Goal: Task Accomplishment & Management: Use online tool/utility

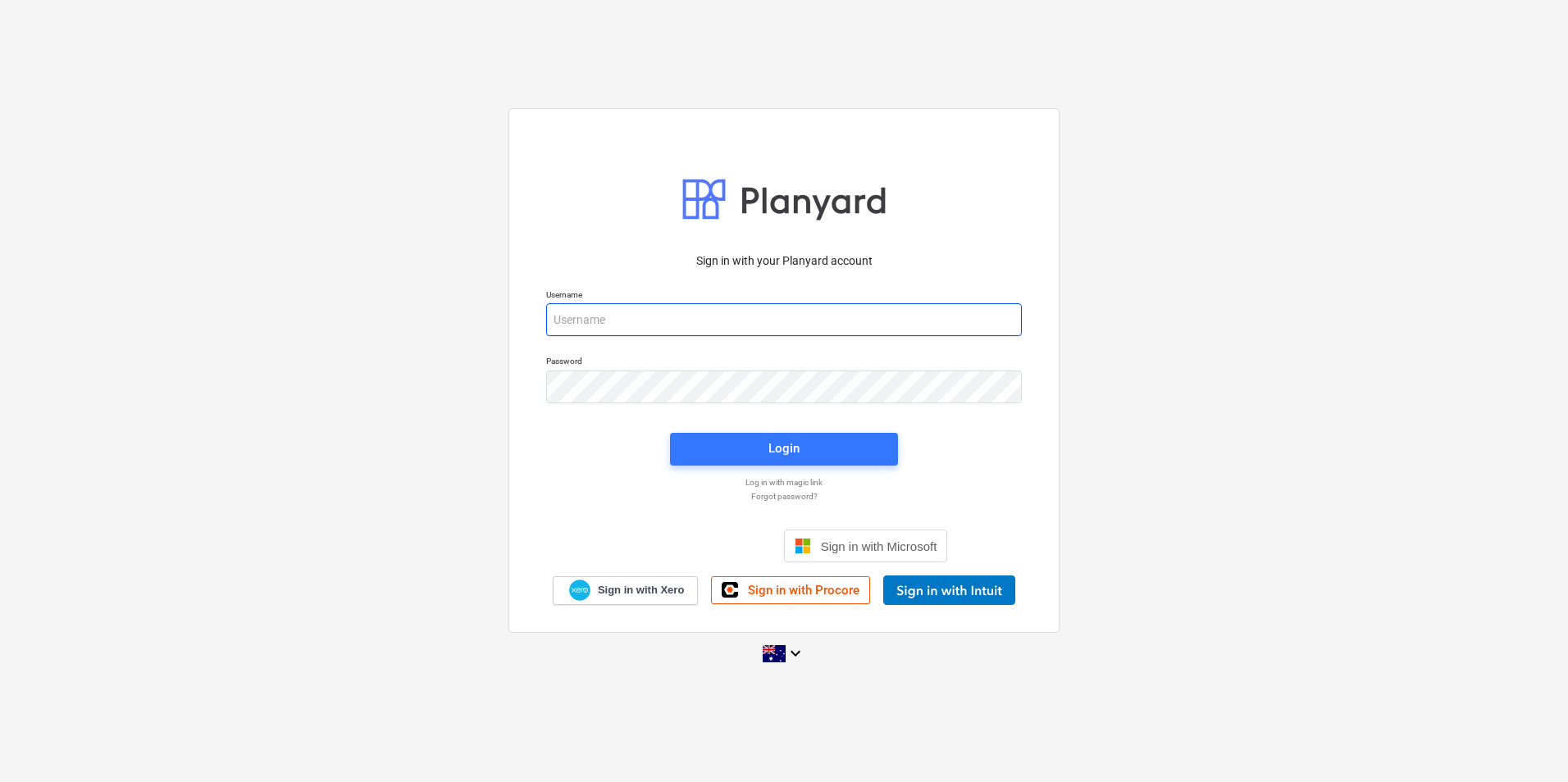
click at [605, 317] on input "email" at bounding box center [784, 320] width 475 height 33
type input "[EMAIL_ADDRESS][DOMAIN_NAME]"
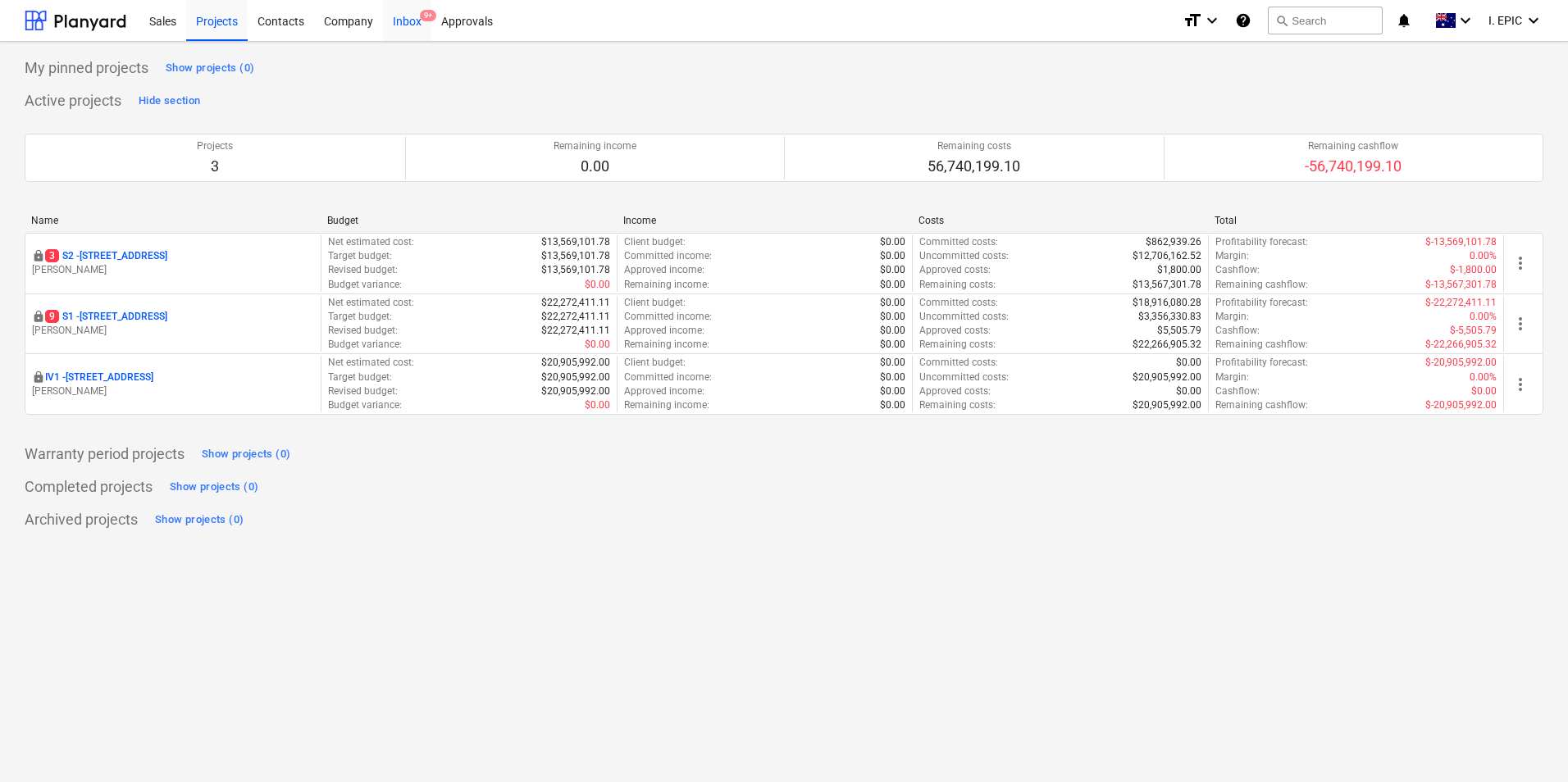
click at [404, 17] on div "Inbox 9+" at bounding box center [407, 20] width 48 height 41
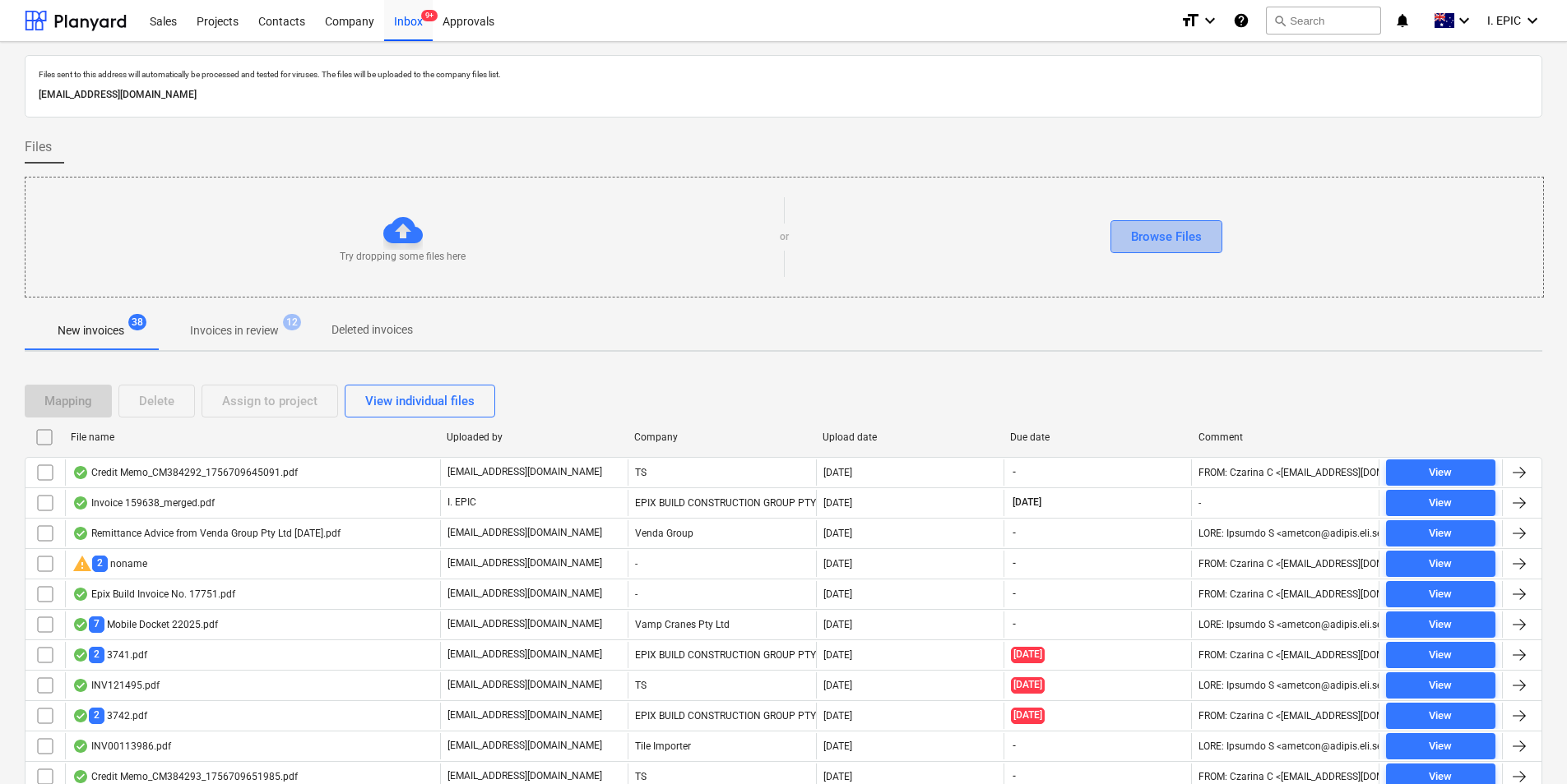
click at [1161, 238] on div "Browse Files" at bounding box center [1167, 236] width 71 height 22
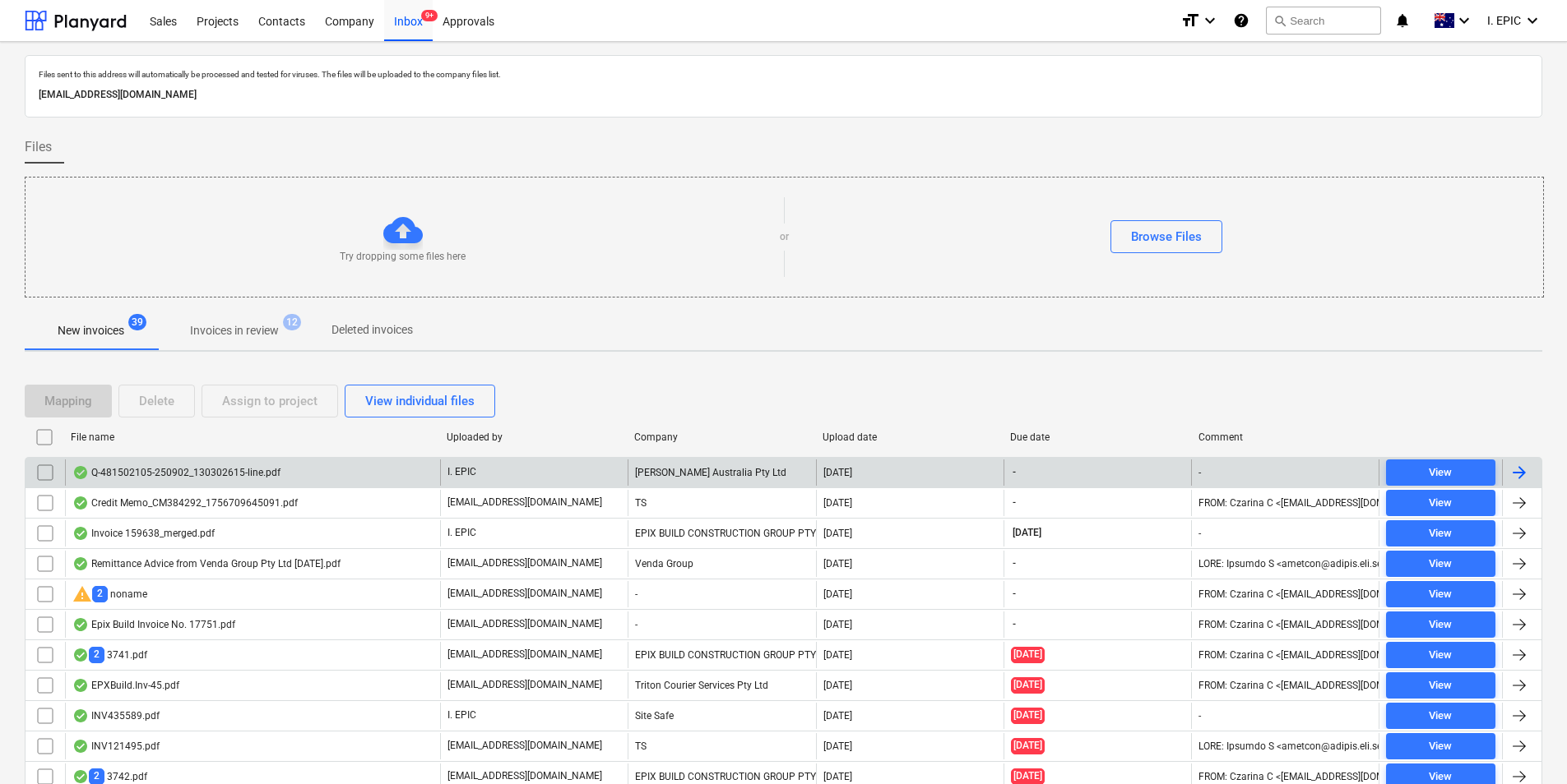
click at [377, 472] on div "Q-481502105-250902_130302615-line.pdf" at bounding box center [252, 472] width 375 height 26
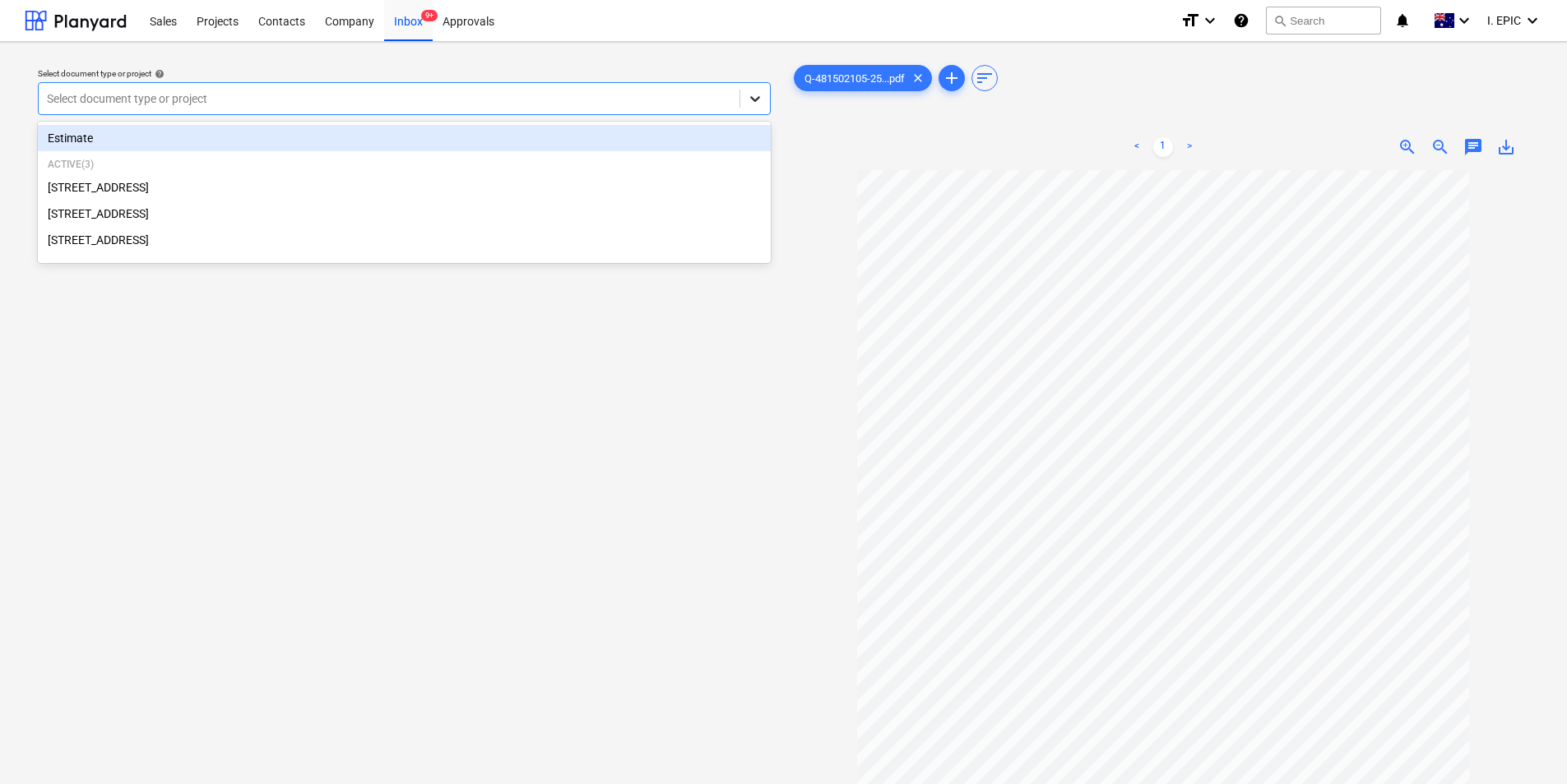
click at [747, 96] on icon at bounding box center [755, 98] width 16 height 16
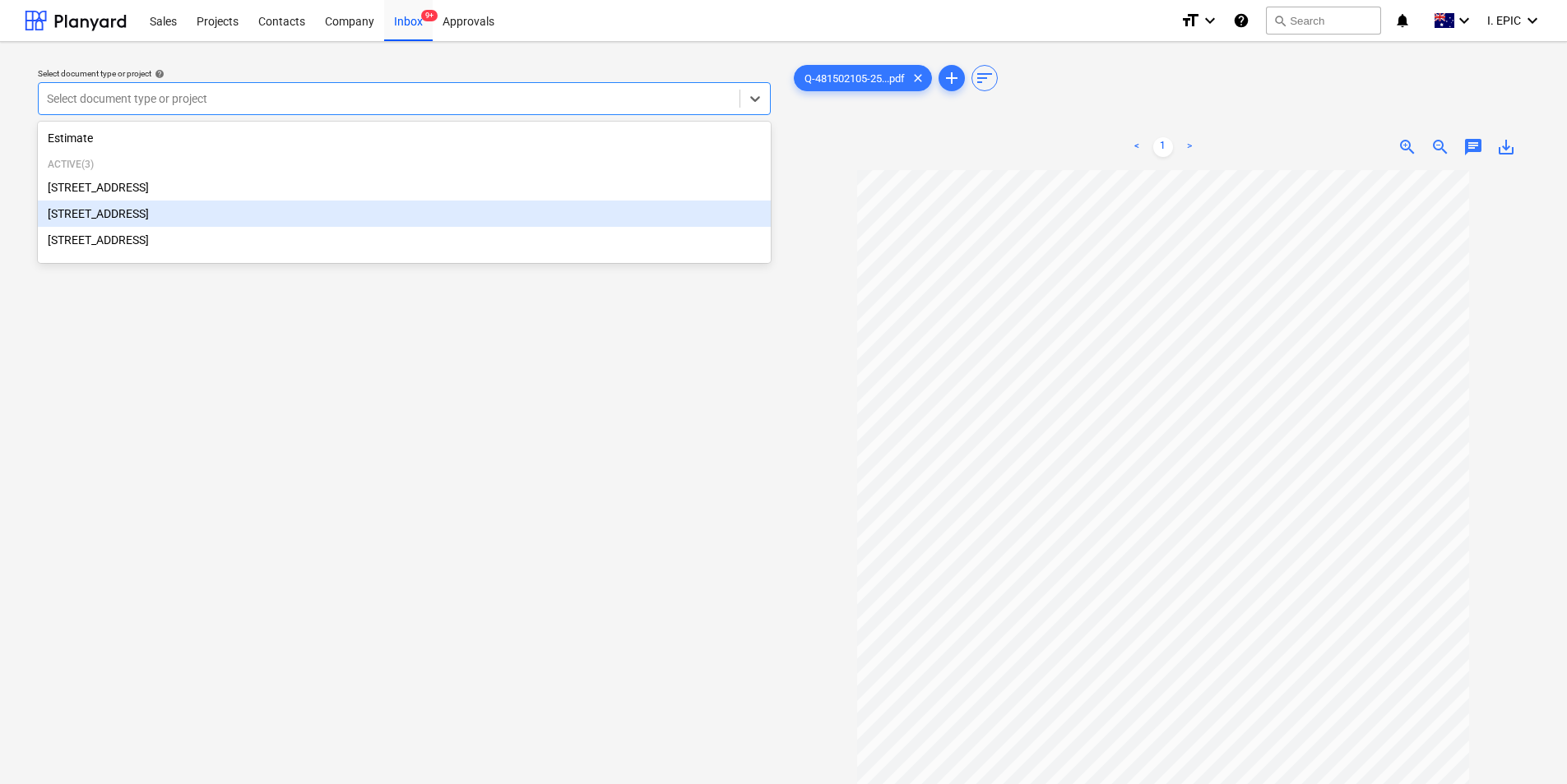
click at [254, 219] on div "[STREET_ADDRESS]" at bounding box center [405, 214] width 733 height 26
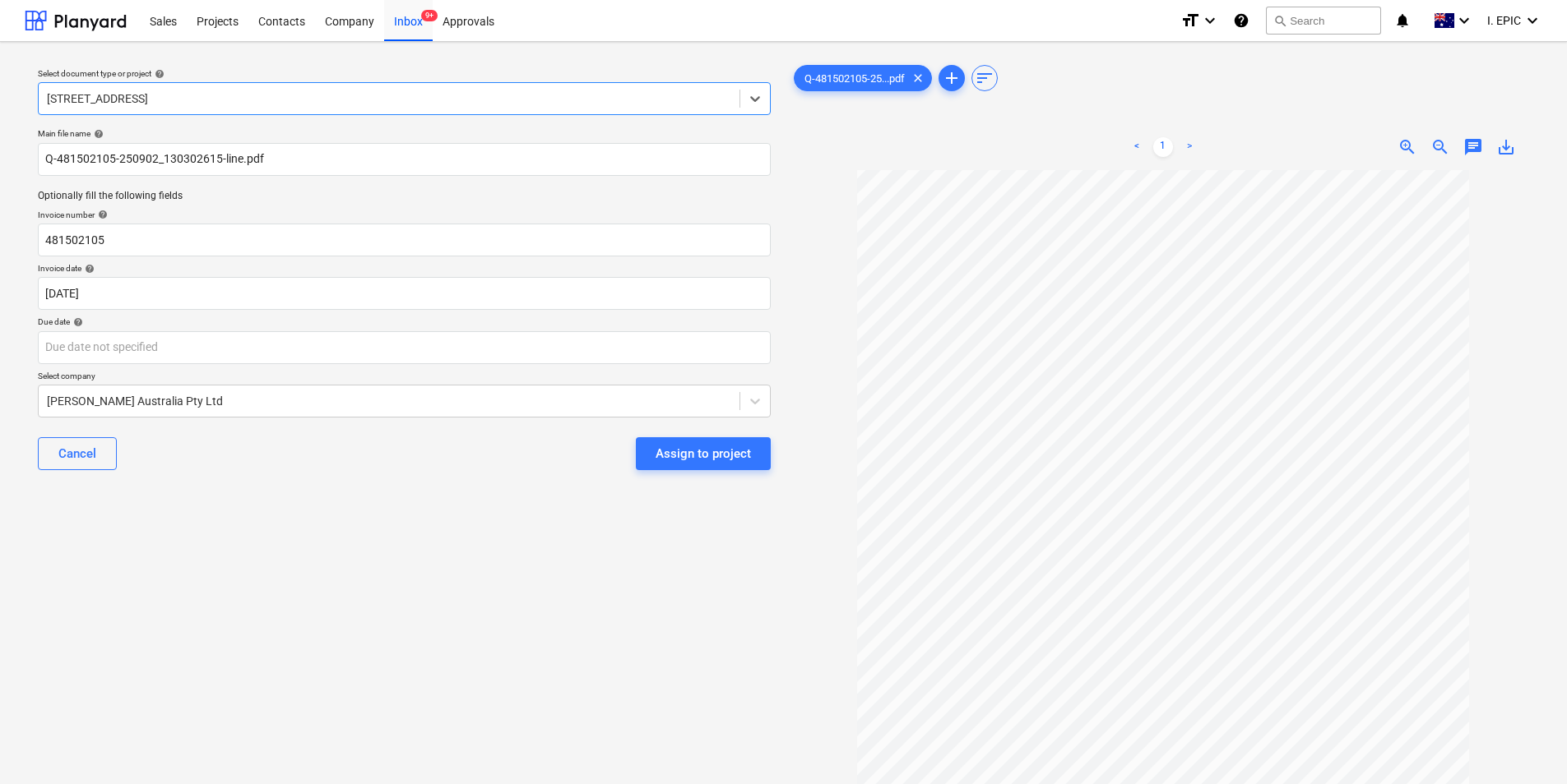
scroll to position [130, 0]
click at [133, 345] on body "Sales Projects Contacts Company Inbox 9+ Approvals format_size keyboard_arrow_d…" at bounding box center [784, 392] width 1567 height 784
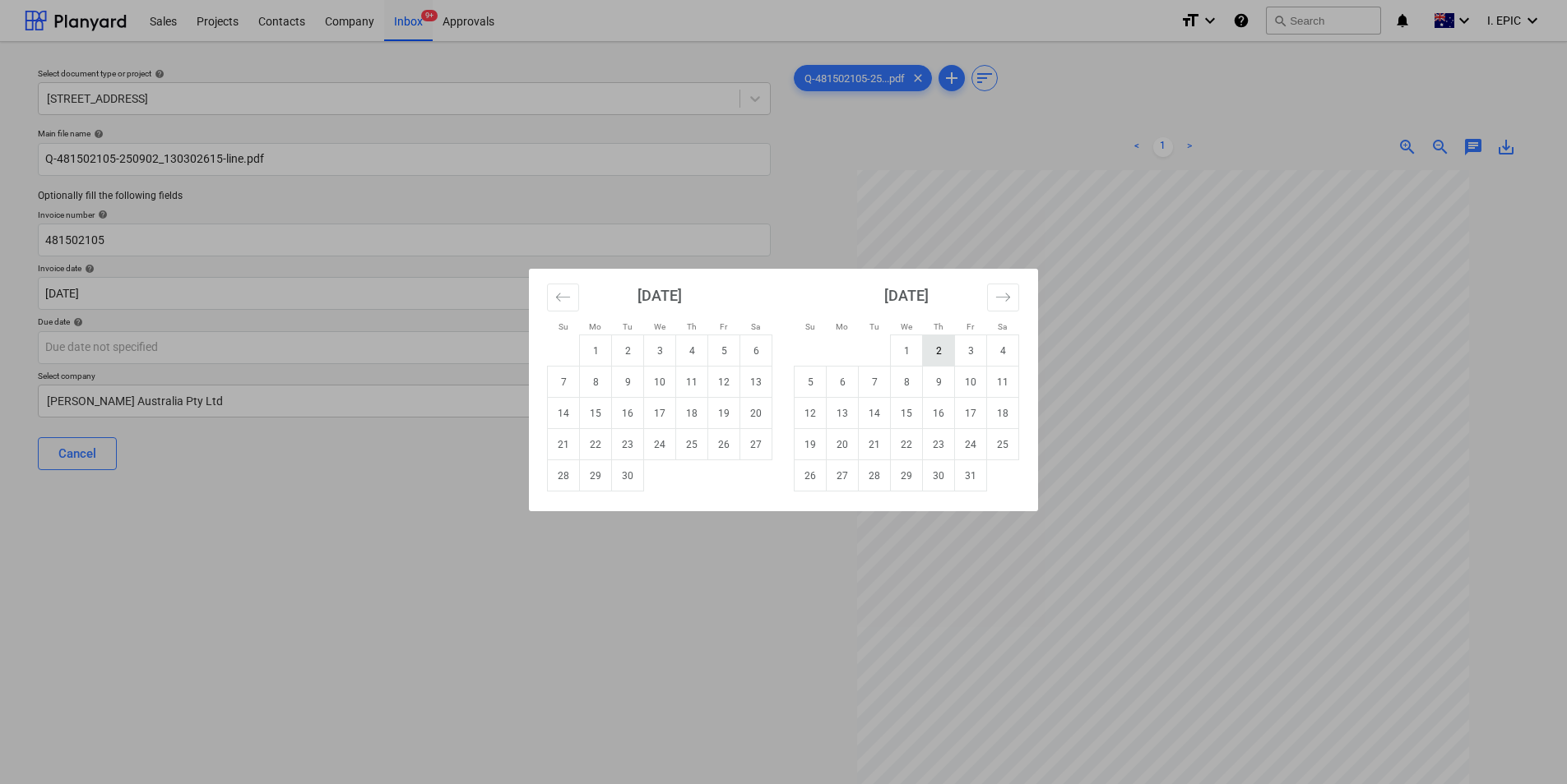
click at [933, 352] on td "2" at bounding box center [939, 351] width 32 height 31
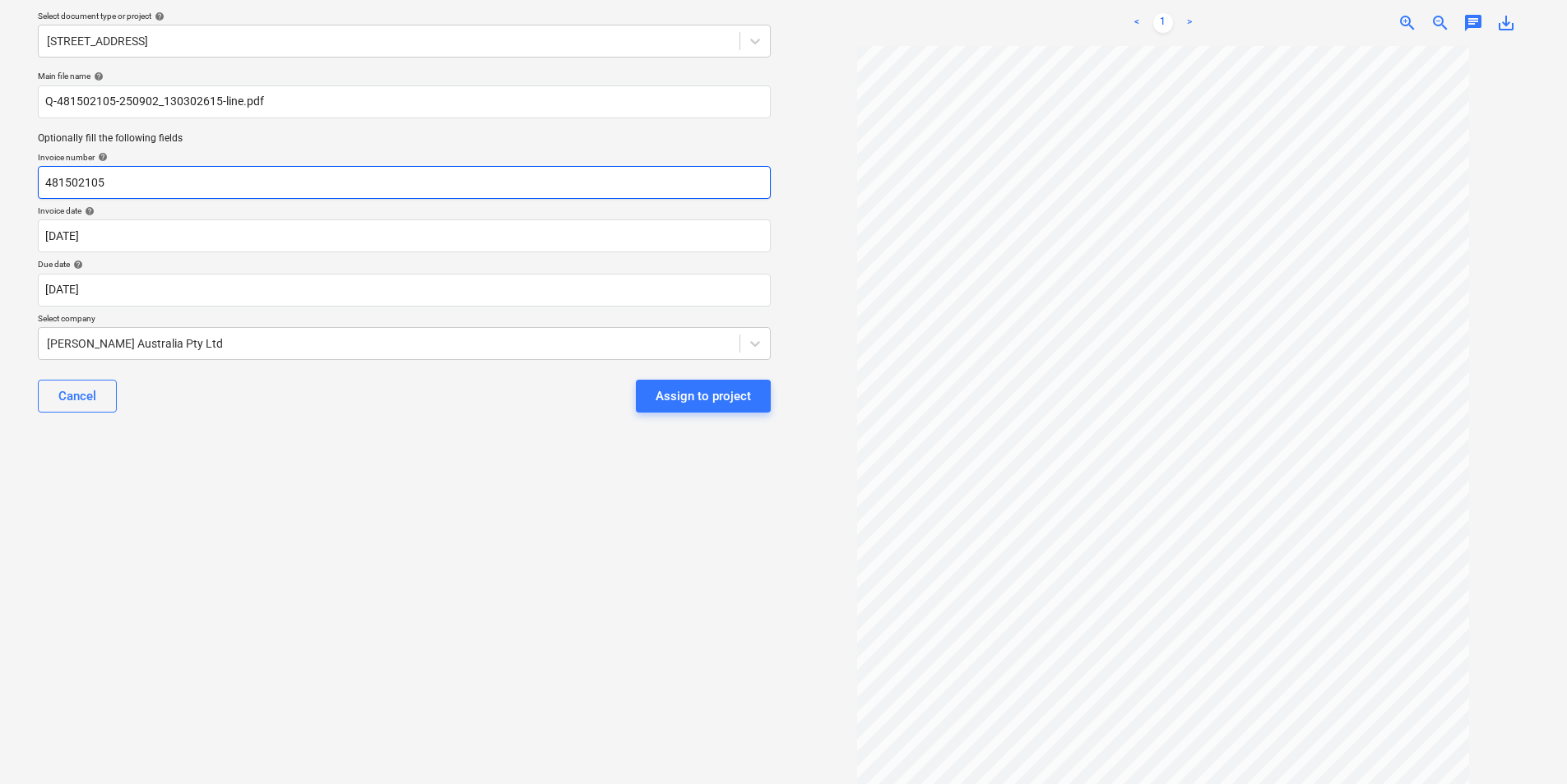
scroll to position [0, 0]
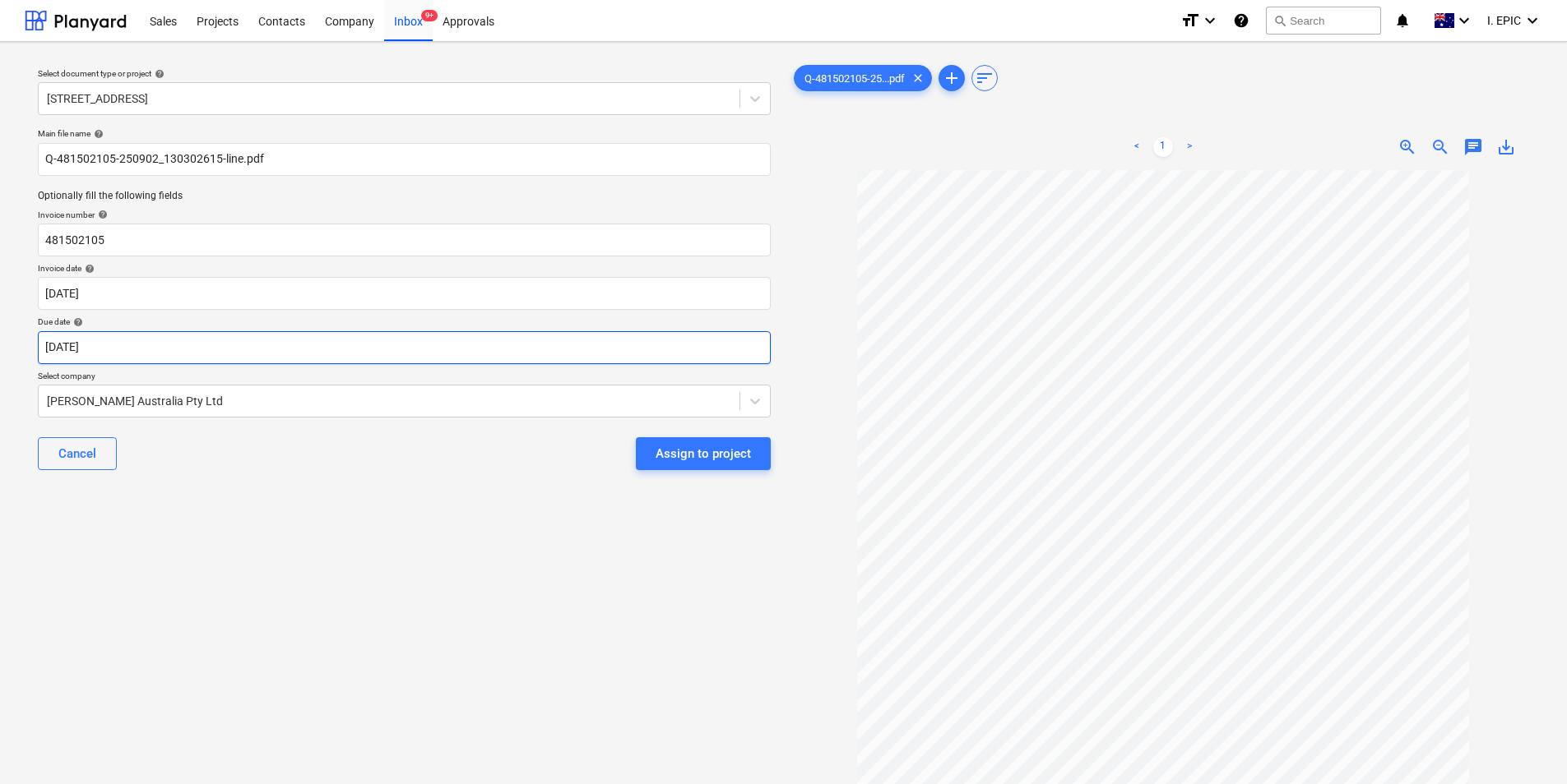
click at [148, 350] on body "Sales Projects Contacts Company Inbox 9+ Approvals format_size keyboard_arrow_d…" at bounding box center [784, 392] width 1567 height 784
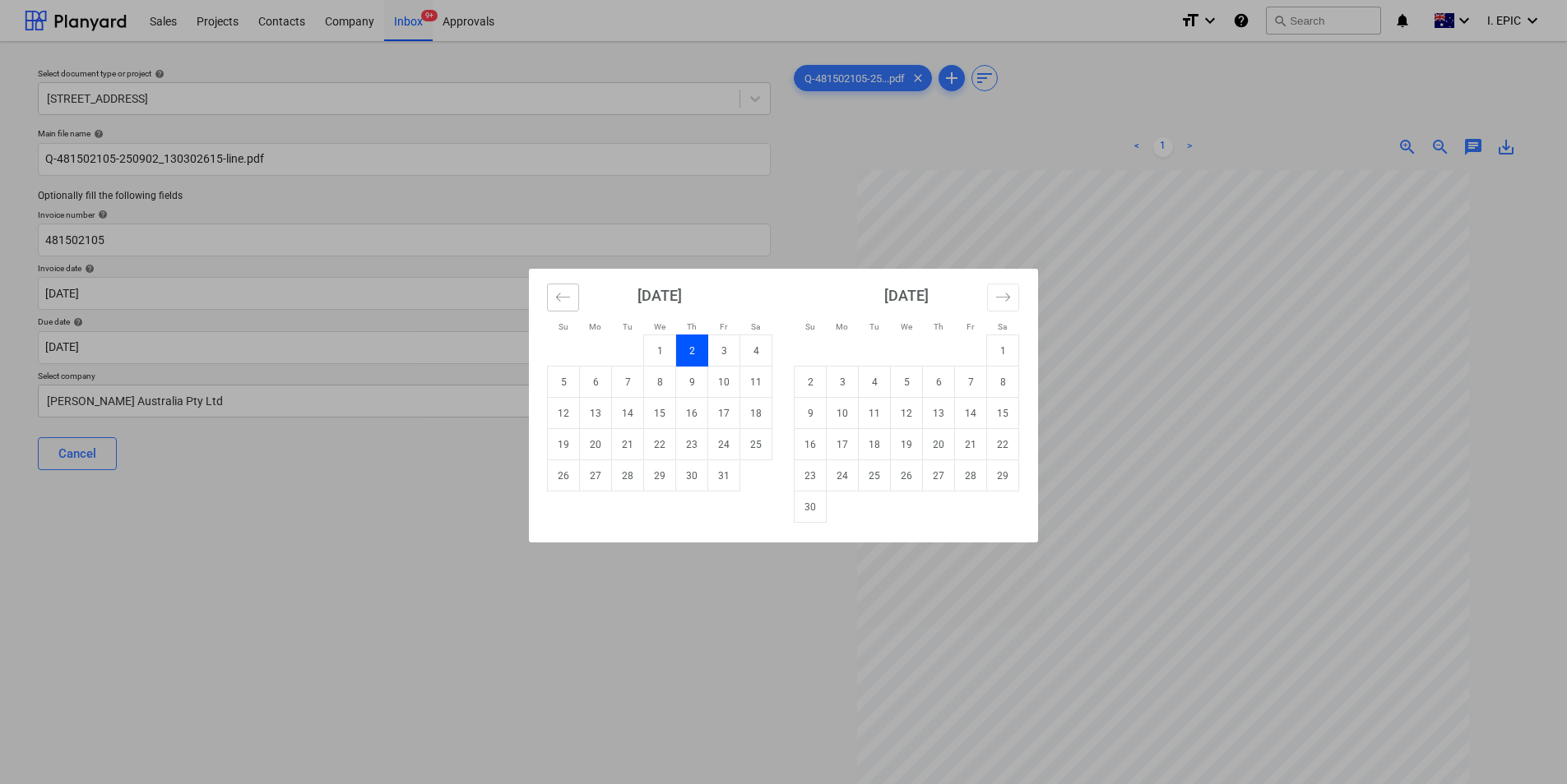
click at [560, 296] on icon "Move backward to switch to the previous month." at bounding box center [563, 297] width 16 height 16
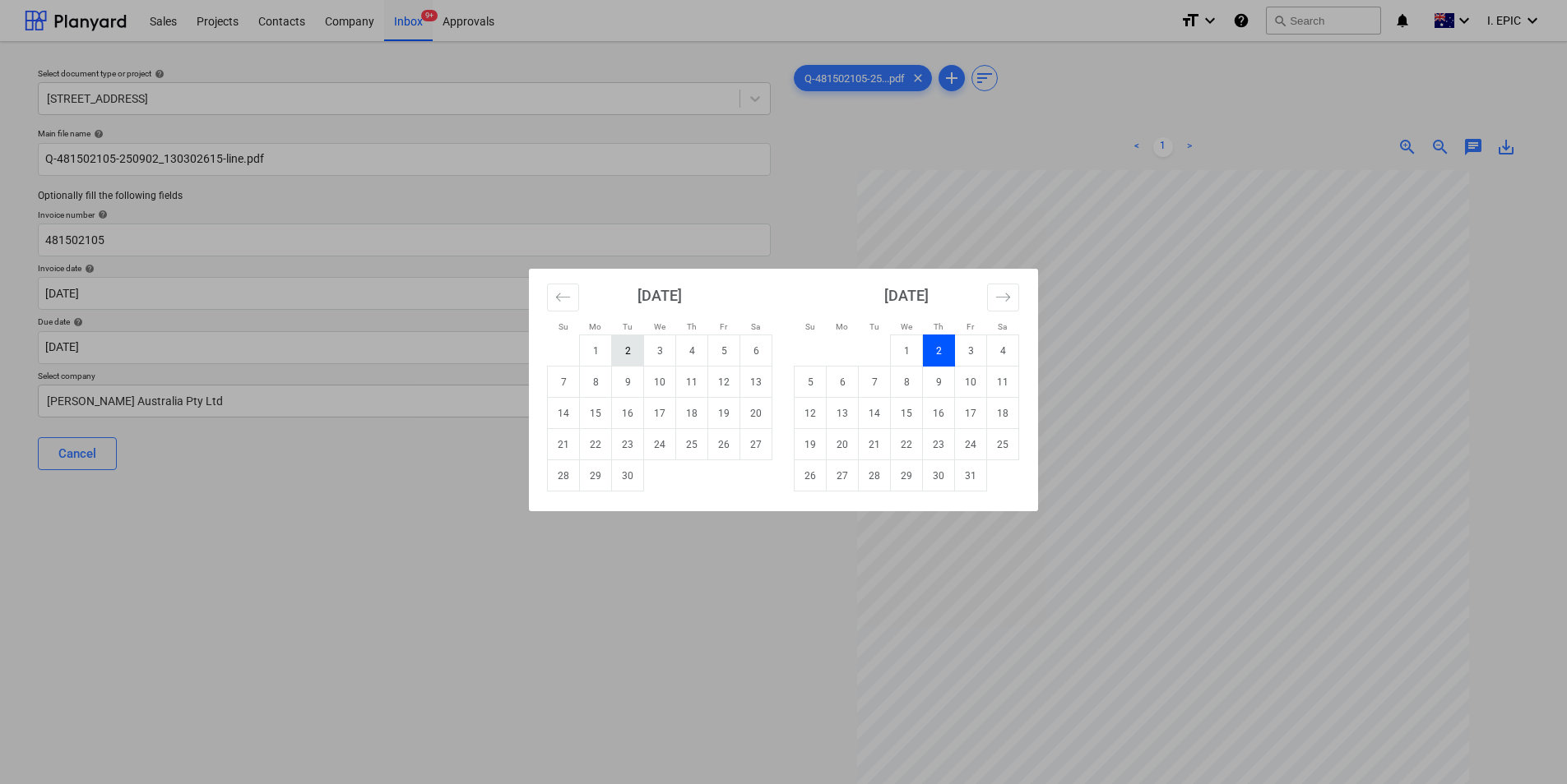
click at [622, 353] on td "2" at bounding box center [627, 351] width 32 height 31
type input "[DATE]"
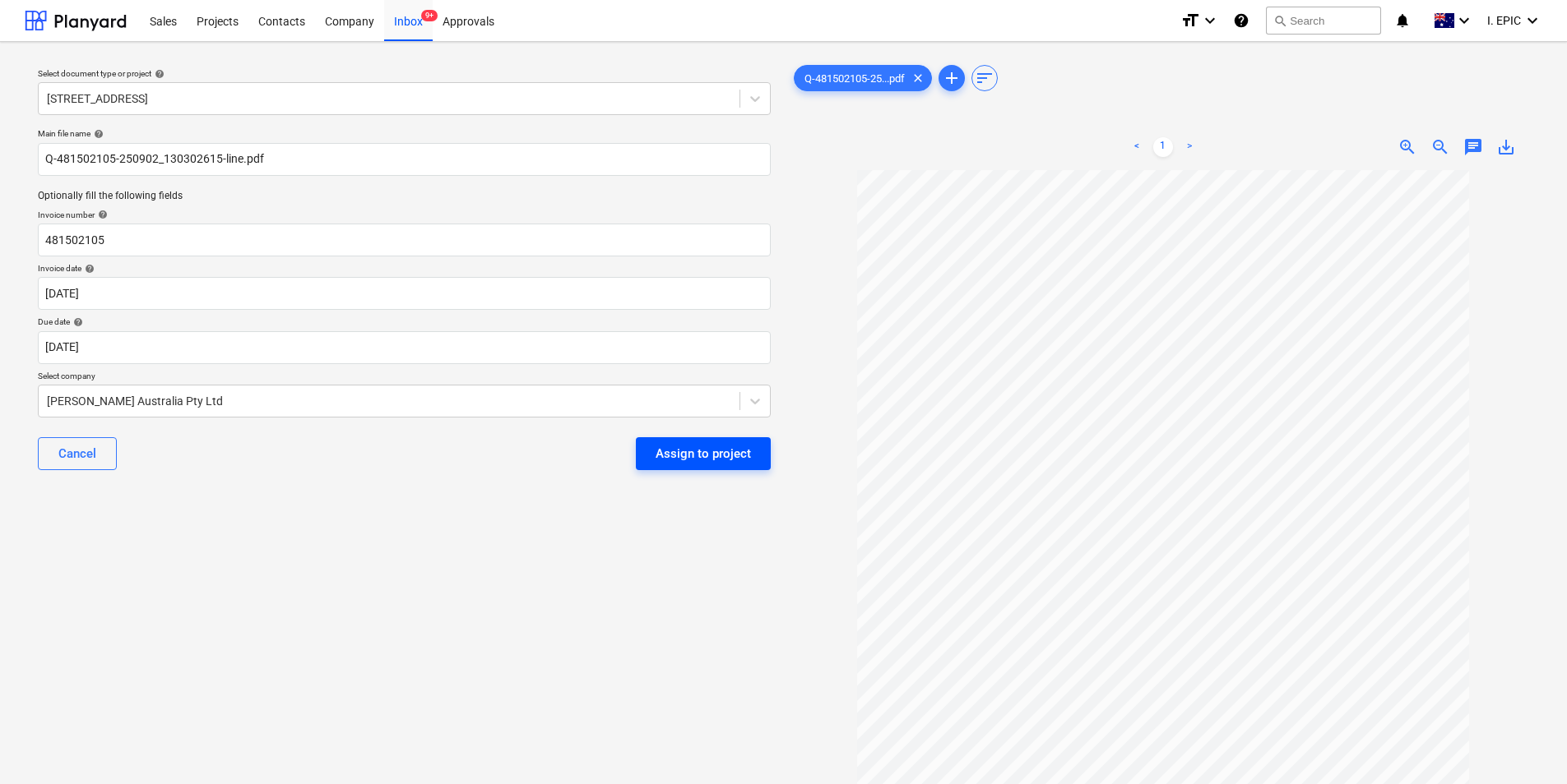
click at [703, 455] on div "Assign to project" at bounding box center [703, 453] width 95 height 22
